Goal: Task Accomplishment & Management: Manage account settings

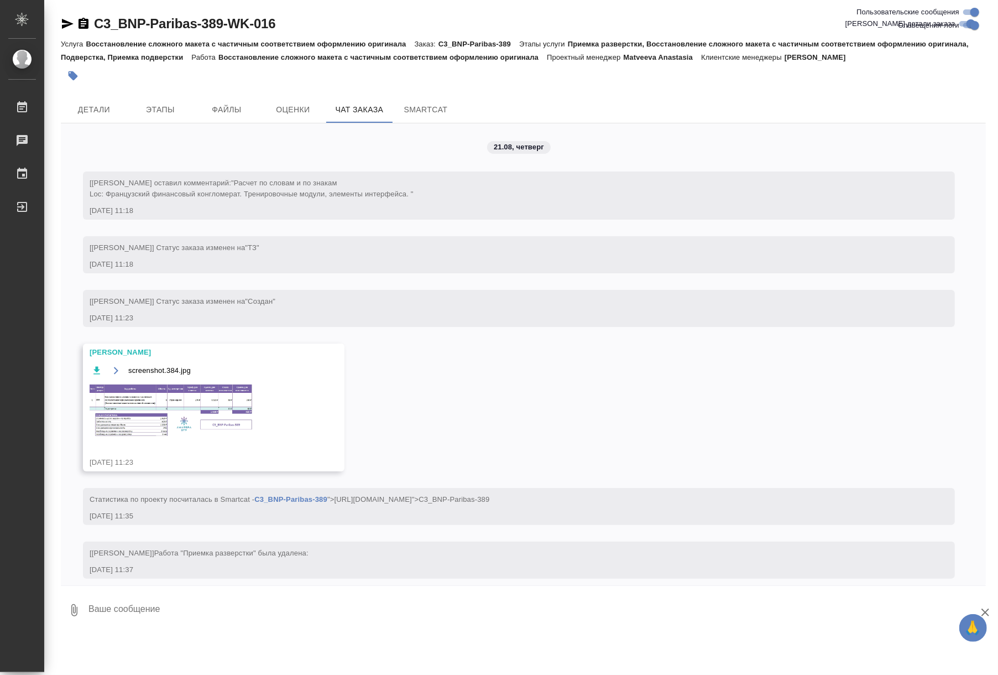
scroll to position [3975, 0]
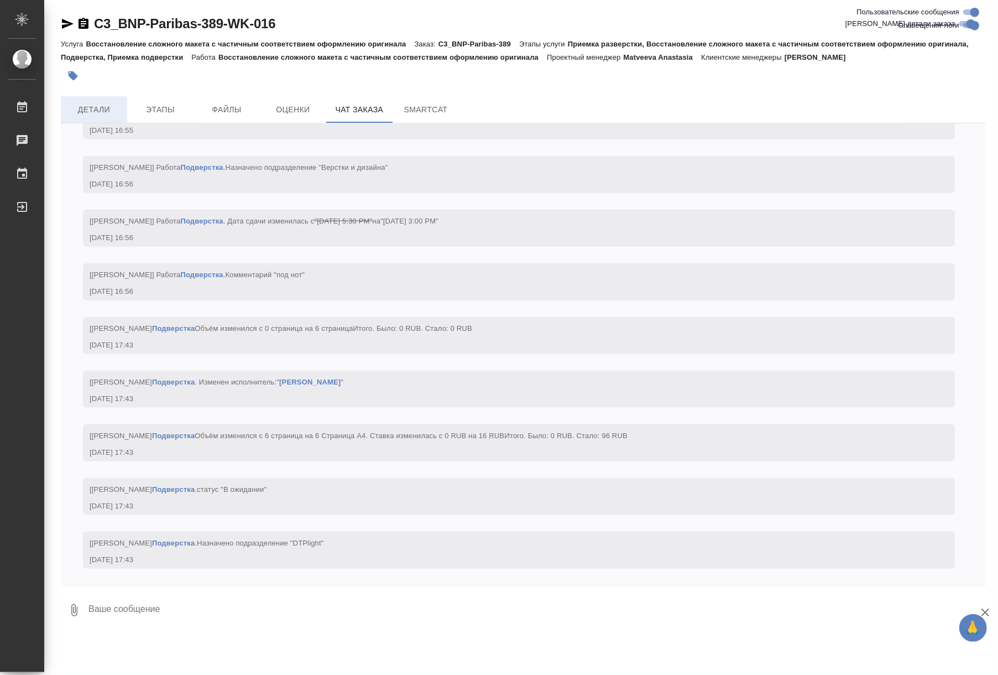
click at [102, 105] on span "Детали" at bounding box center [93, 110] width 53 height 14
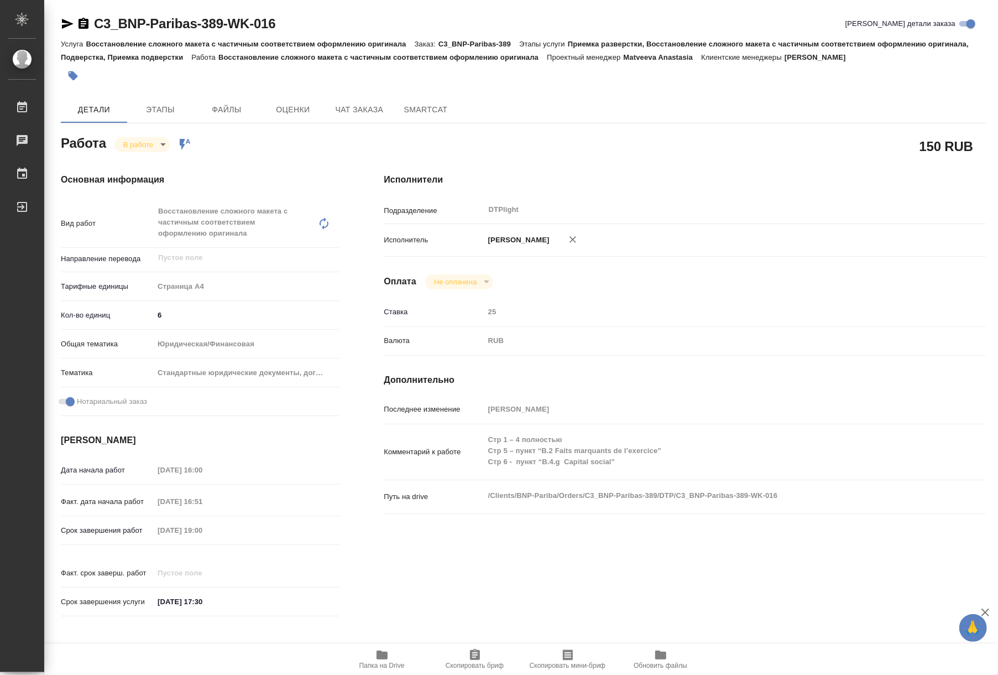
type textarea "x"
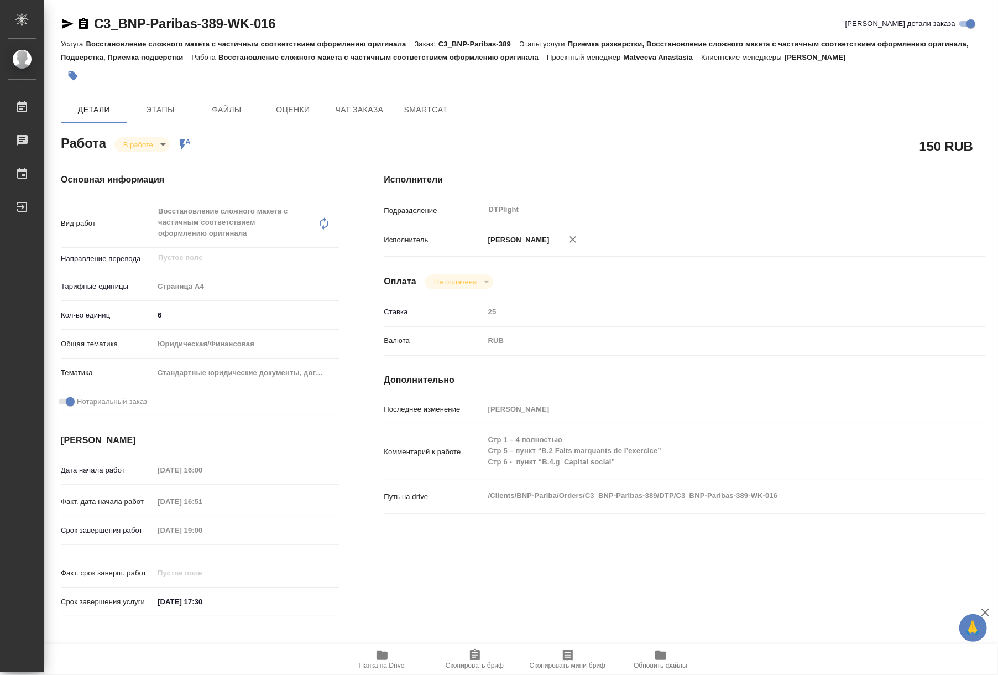
type textarea "x"
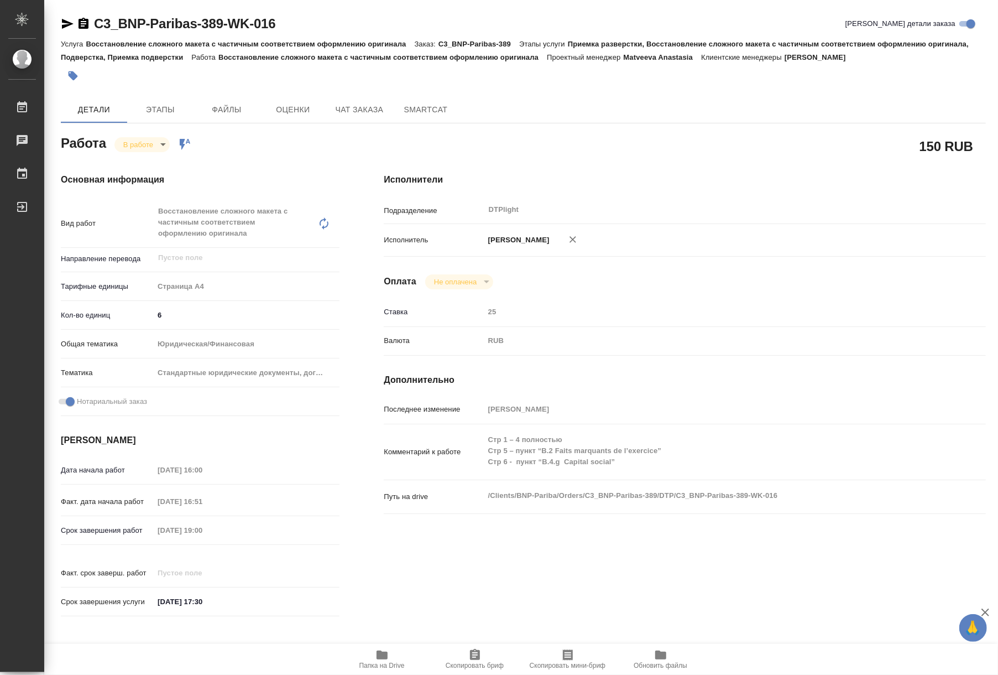
type textarea "x"
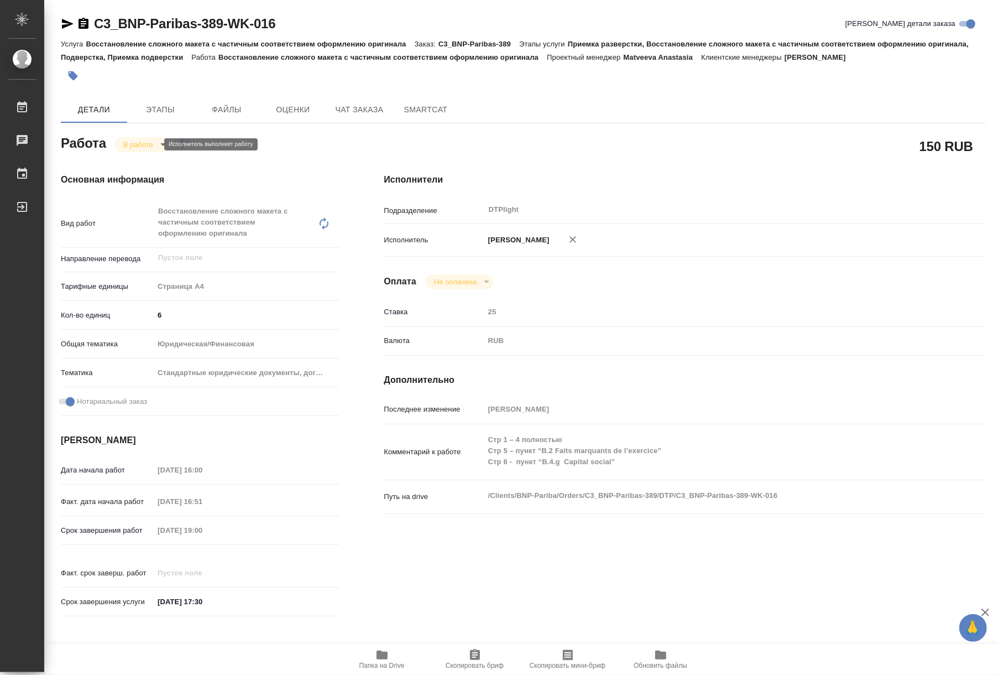
click at [148, 140] on body "🙏 .cls-1 fill:#fff; AWATERA Riianova Anna Работы 0 Чаты График Выйти C3_BNP-Par…" at bounding box center [499, 337] width 998 height 675
type textarea "x"
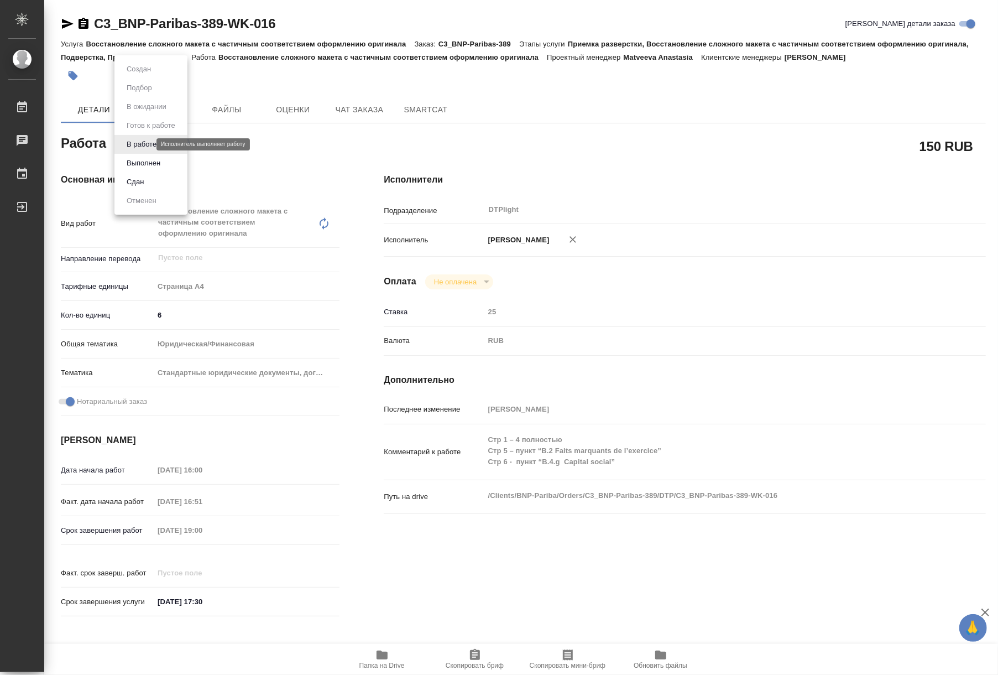
type textarea "x"
click at [144, 165] on button "Выполнен" at bounding box center [143, 163] width 40 height 12
type textarea "x"
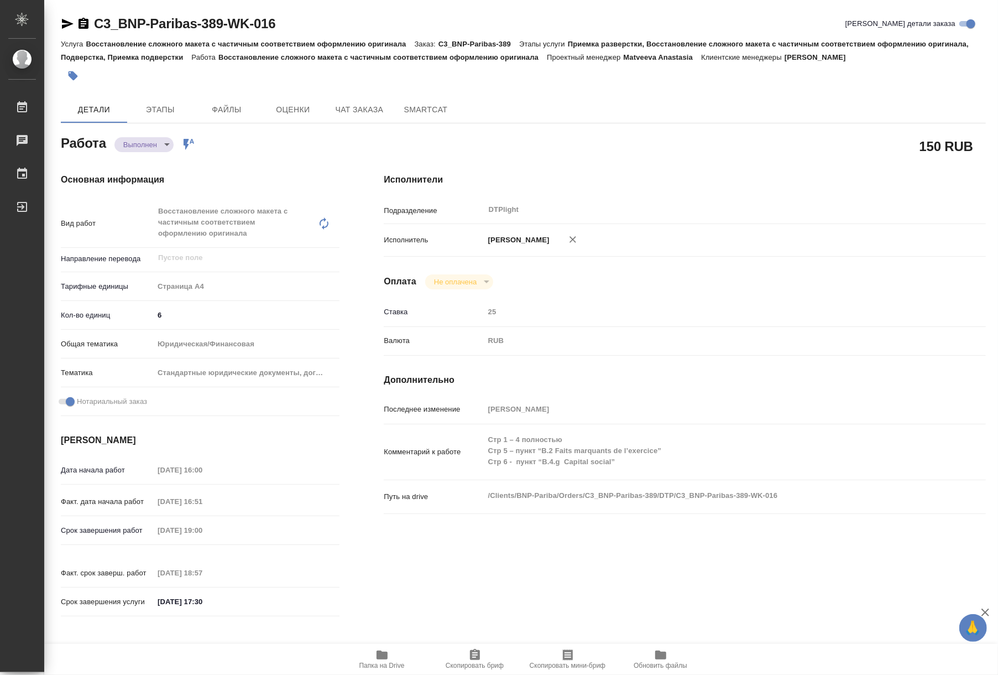
type textarea "x"
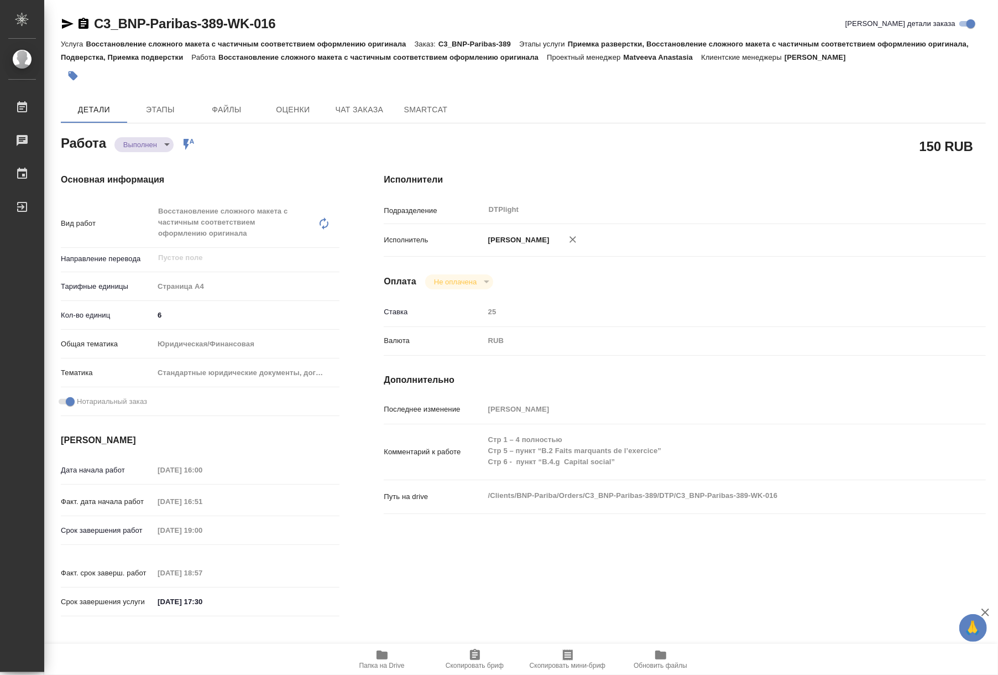
type textarea "x"
click at [349, 104] on span "Чат заказа" at bounding box center [359, 110] width 53 height 14
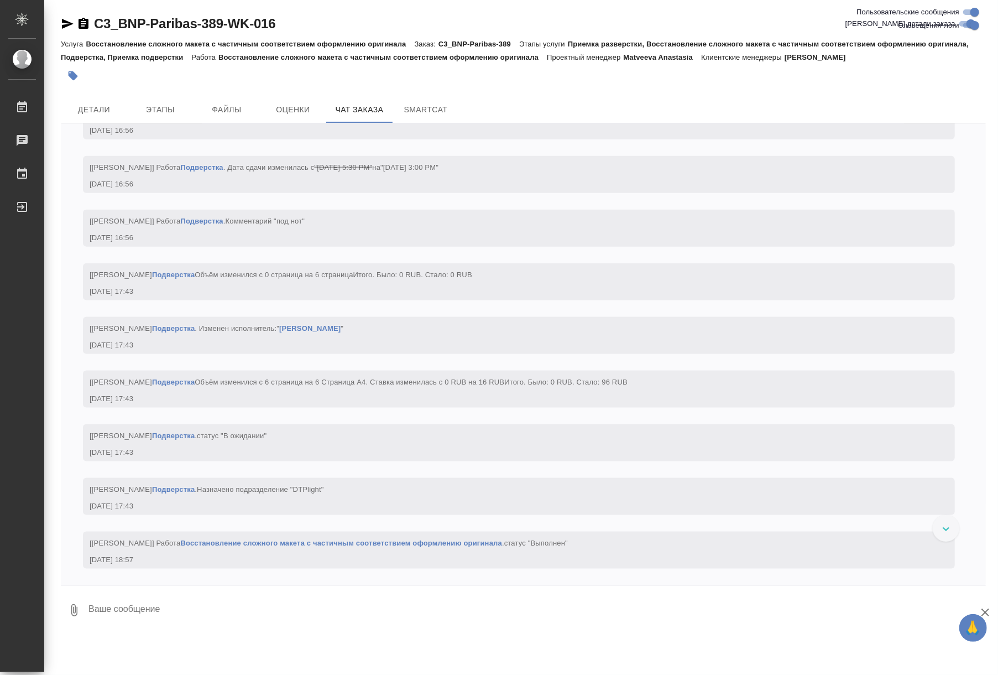
scroll to position [4029, 0]
click at [195, 489] on link "Подверстка" at bounding box center [173, 489] width 43 height 8
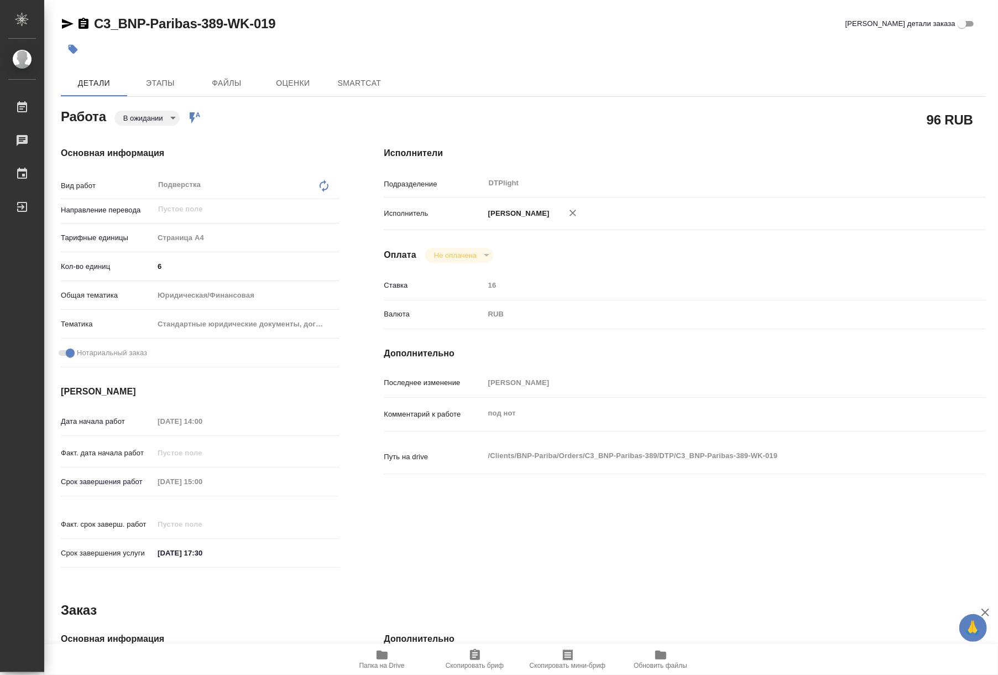
type textarea "x"
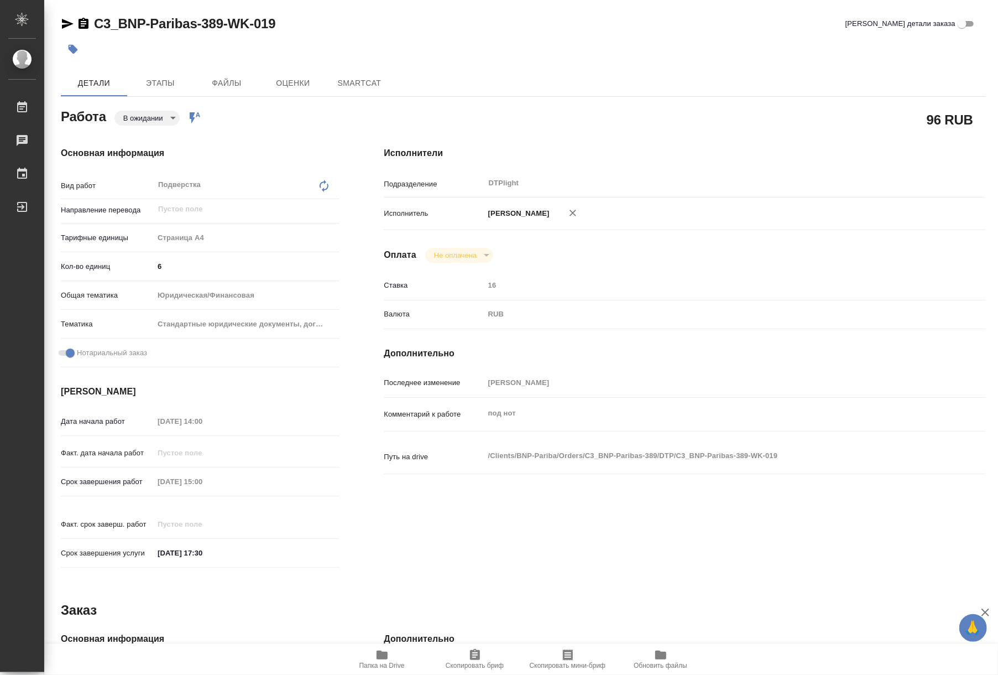
type textarea "x"
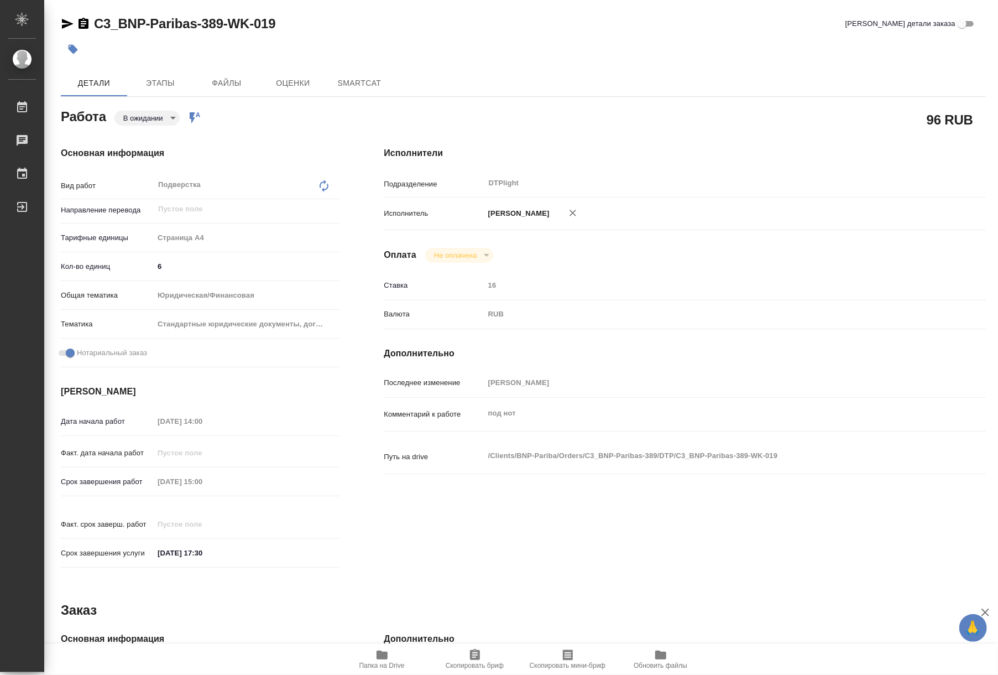
type textarea "x"
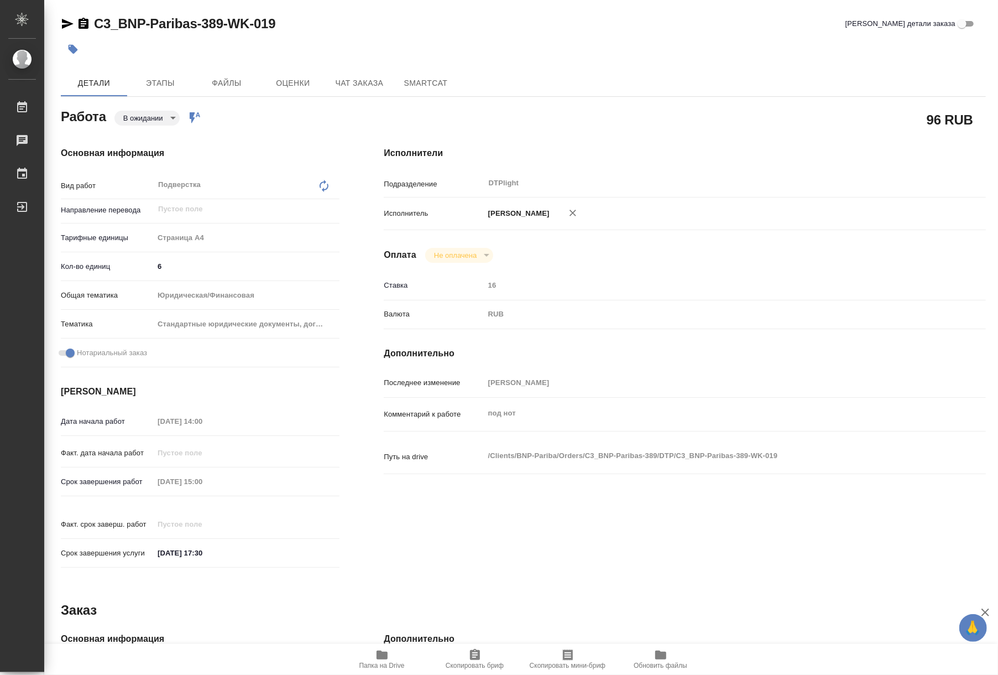
type textarea "x"
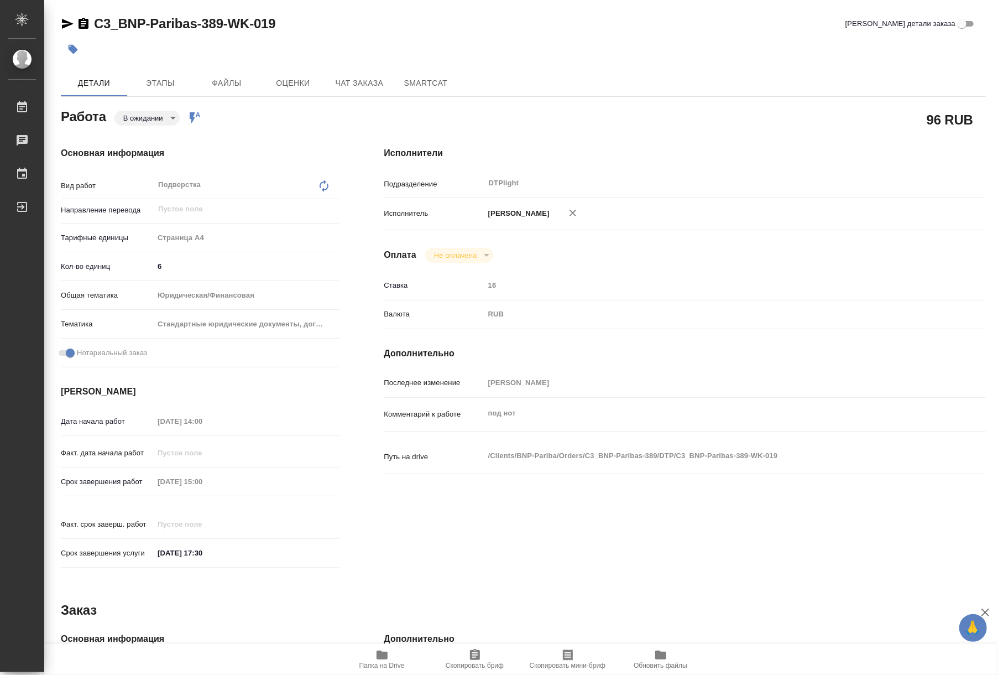
type textarea "x"
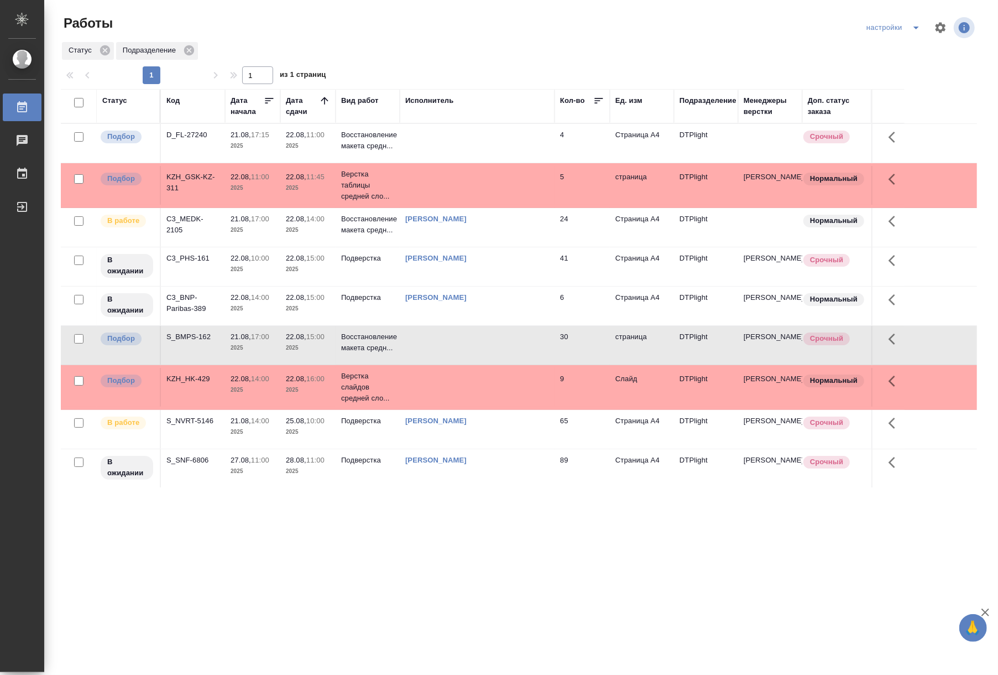
click at [458, 144] on td at bounding box center [477, 143] width 155 height 39
